Goal: Task Accomplishment & Management: Complete application form

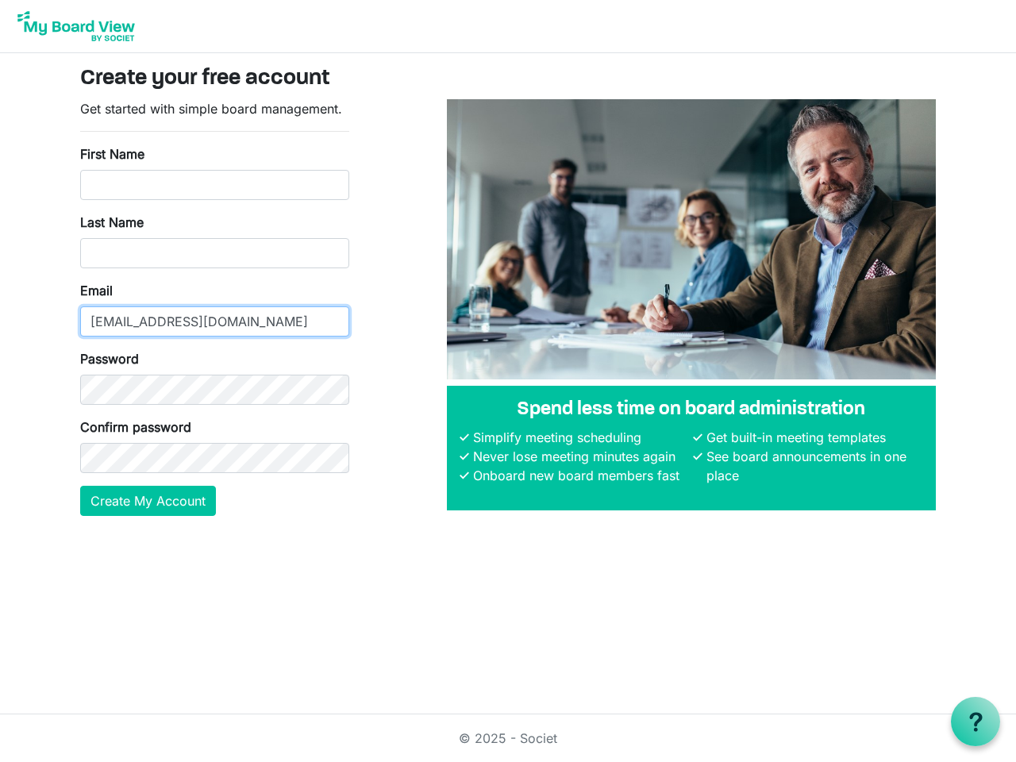
click at [214, 307] on input "[EMAIL_ADDRESS][DOMAIN_NAME]" at bounding box center [214, 322] width 269 height 30
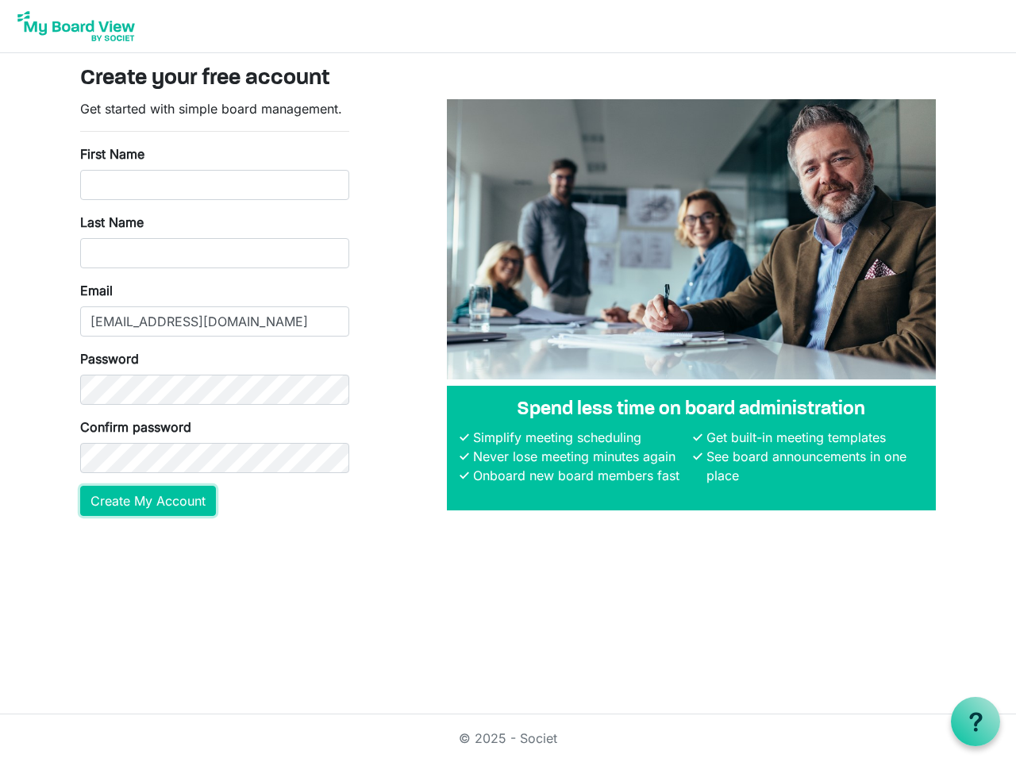
click at [148, 501] on button "Create My Account" at bounding box center [148, 501] width 136 height 30
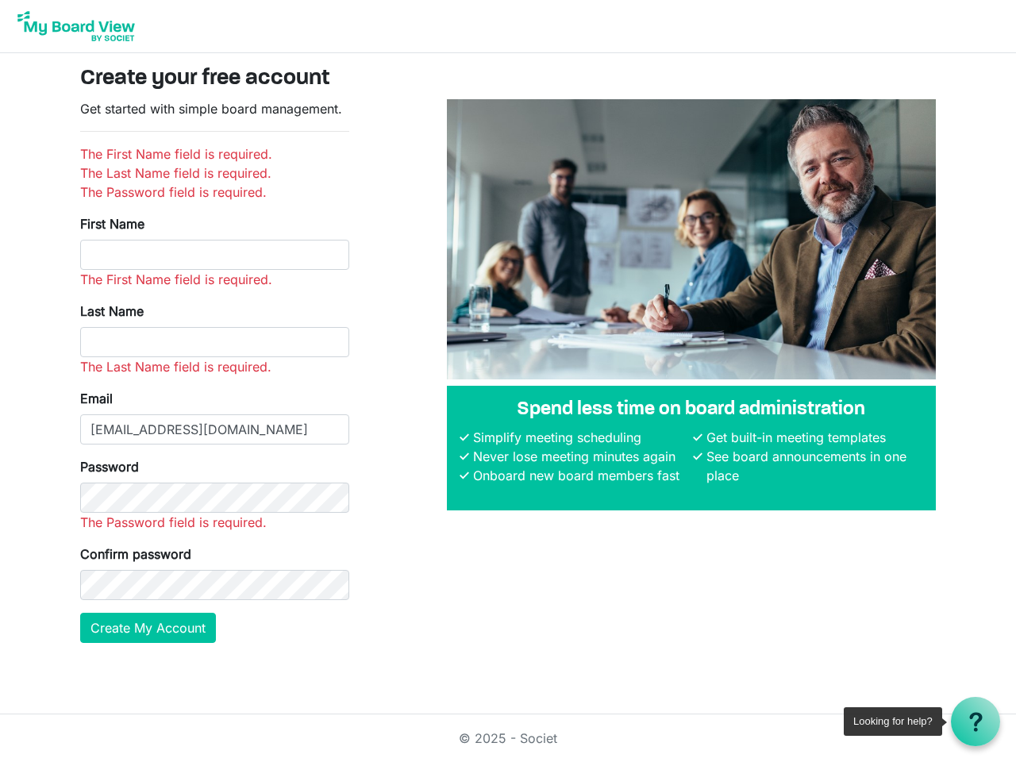
click at [976, 722] on use at bounding box center [976, 721] width 13 height 19
